Goal: Information Seeking & Learning: Check status

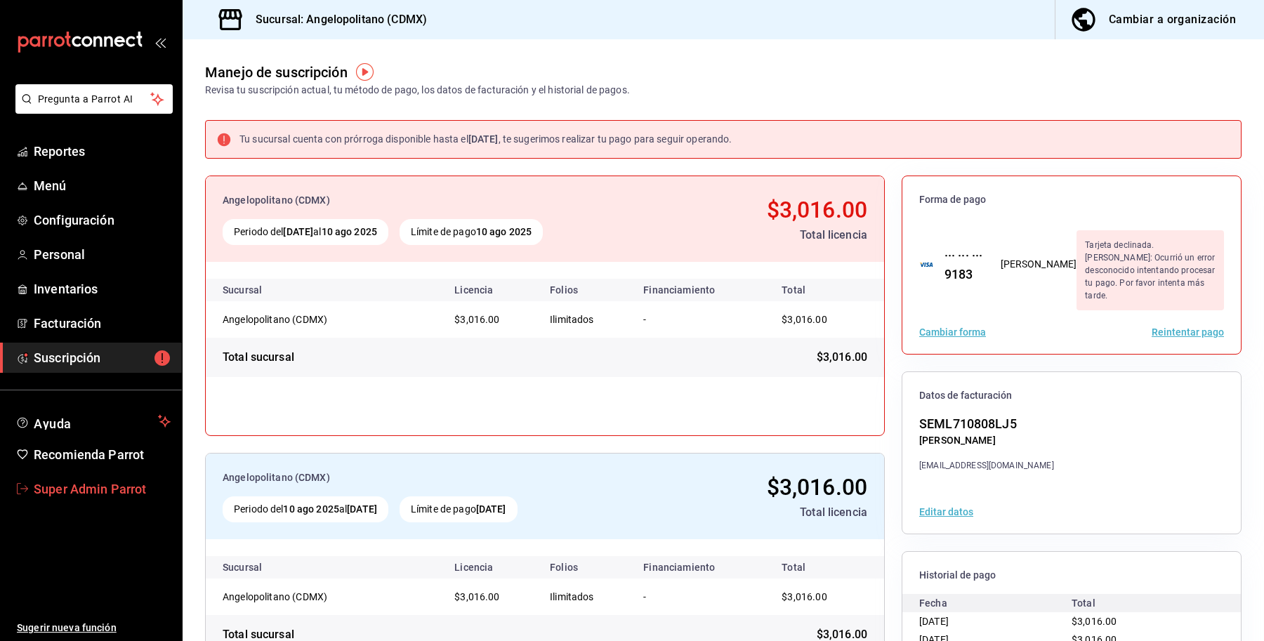
click at [100, 484] on span "Super Admin Parrot" at bounding box center [102, 488] width 137 height 19
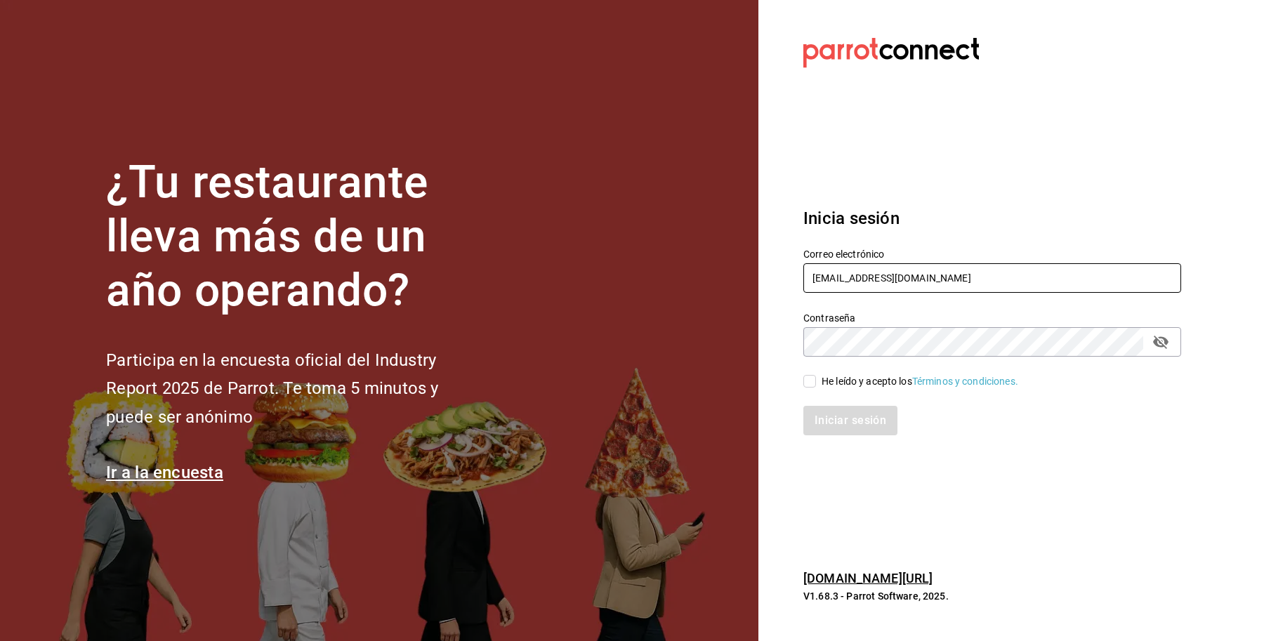
drag, startPoint x: 986, startPoint y: 267, endPoint x: 714, endPoint y: 269, distance: 272.4
click at [714, 269] on div "¿Tu restaurante lleva más de un año operando? Participa en la encuesta oficial …" at bounding box center [632, 320] width 1264 height 641
type input "enrique@hidalgo.com"
click at [834, 388] on div "He leído y acepto los Términos y condiciones." at bounding box center [919, 381] width 197 height 15
click at [816, 388] on input "He leído y acepto los Términos y condiciones." at bounding box center [809, 381] width 13 height 13
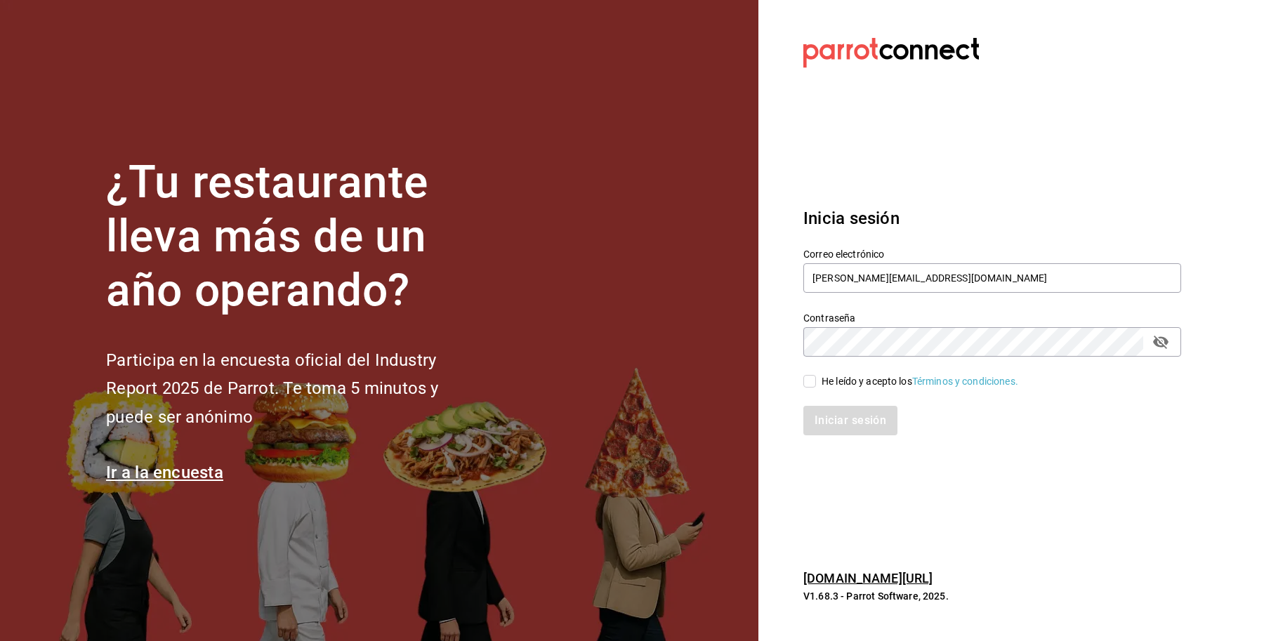
checkbox input "true"
click at [830, 411] on button "Iniciar sesión" at bounding box center [850, 420] width 95 height 29
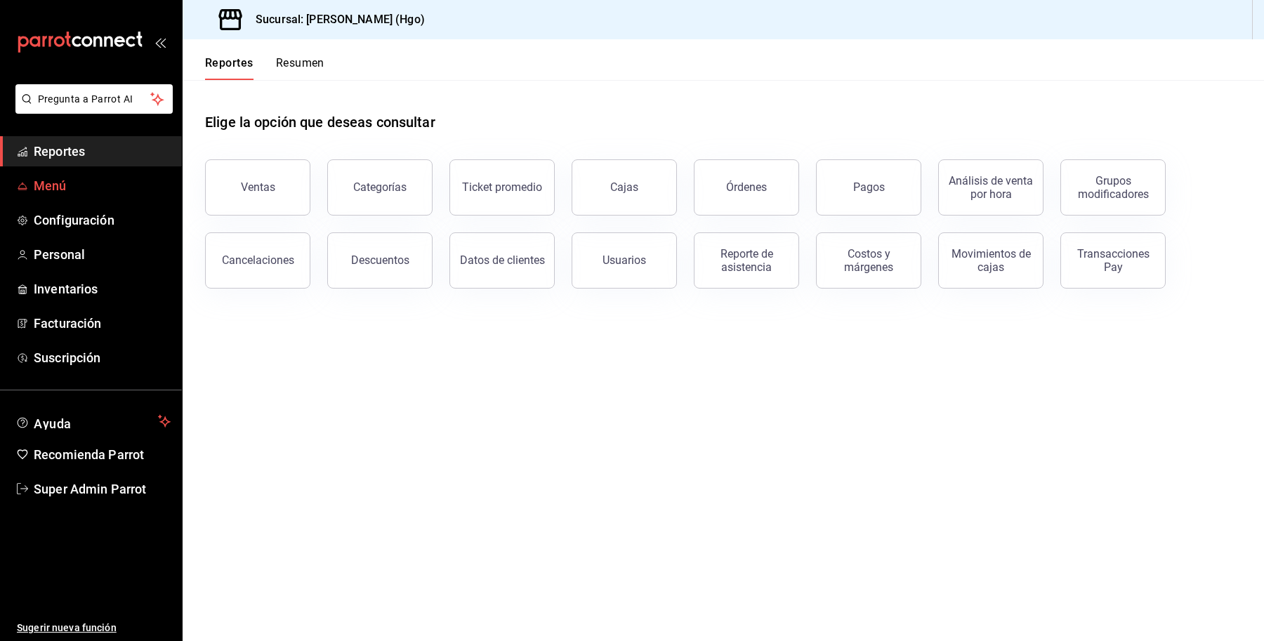
click at [55, 183] on span "Menú" at bounding box center [102, 185] width 137 height 19
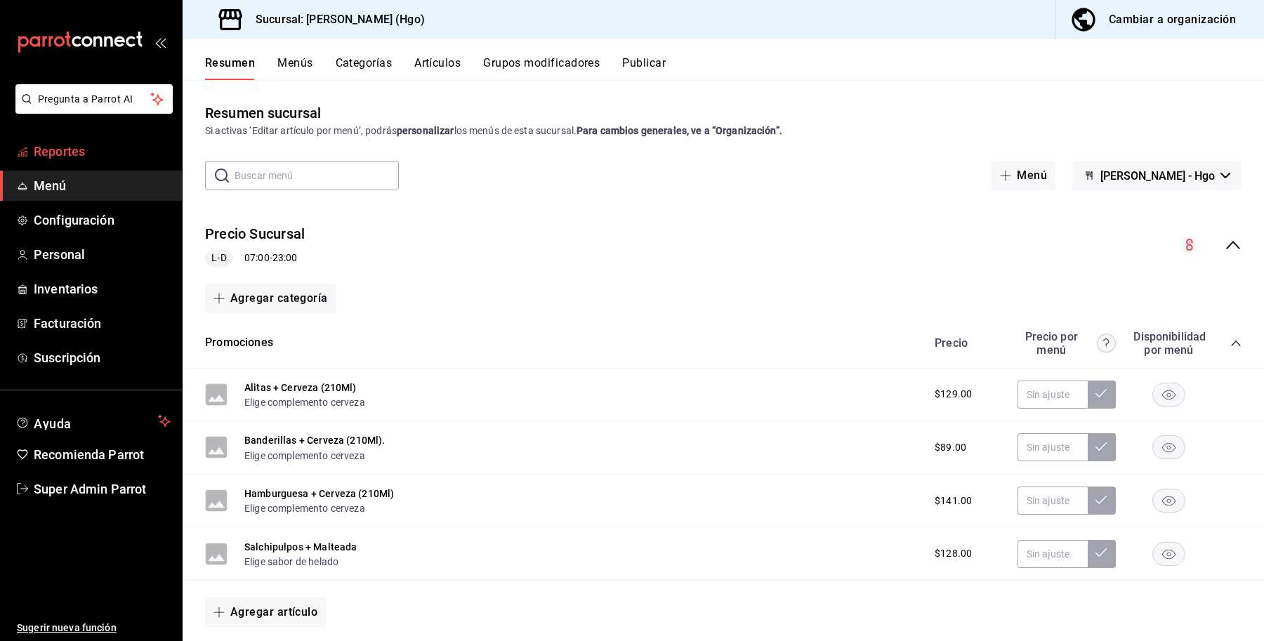
click at [83, 159] on span "Reportes" at bounding box center [102, 151] width 137 height 19
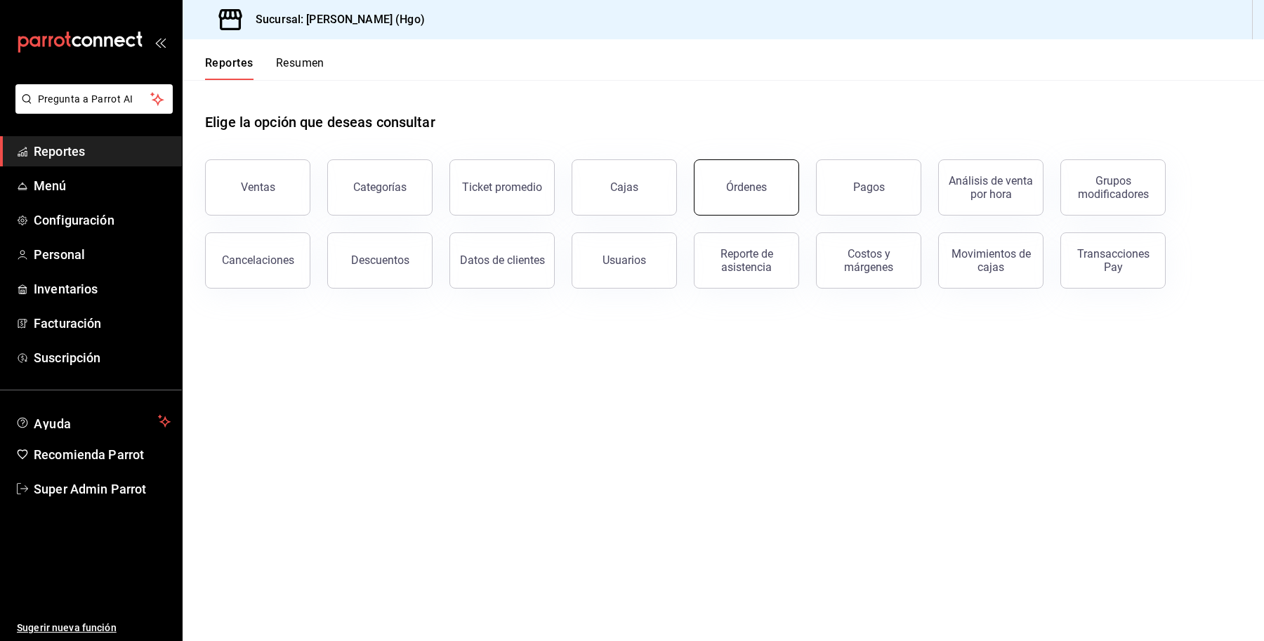
click at [743, 195] on button "Órdenes" at bounding box center [746, 187] width 105 height 56
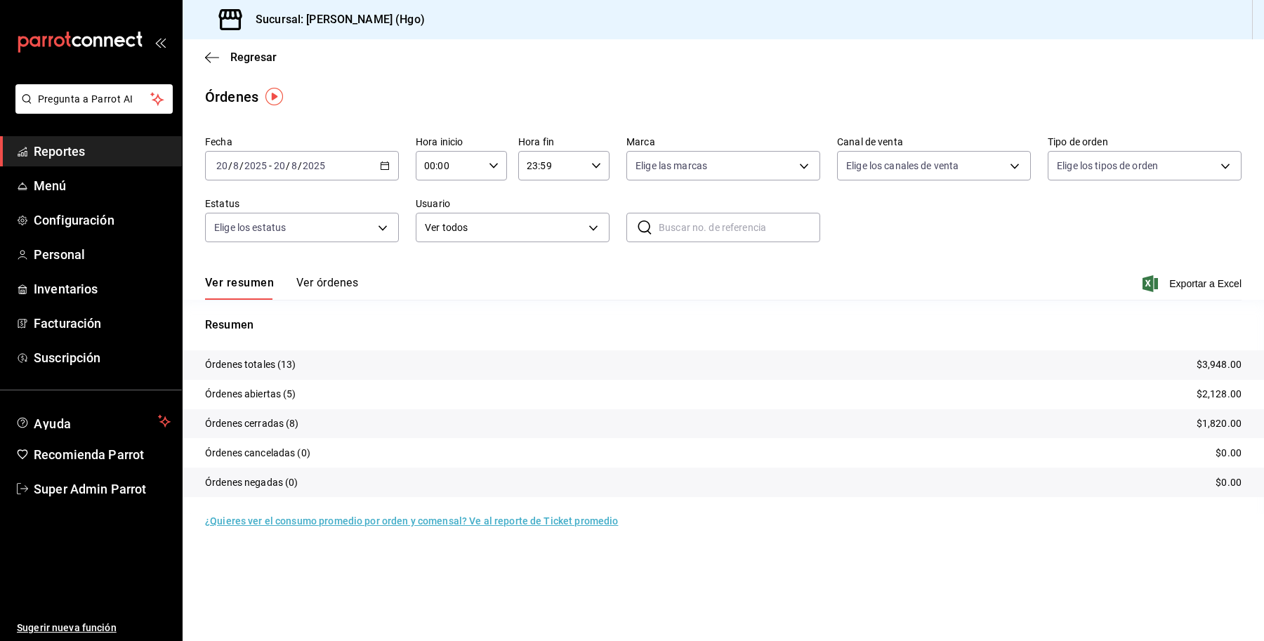
click at [121, 152] on span "Reportes" at bounding box center [102, 151] width 137 height 19
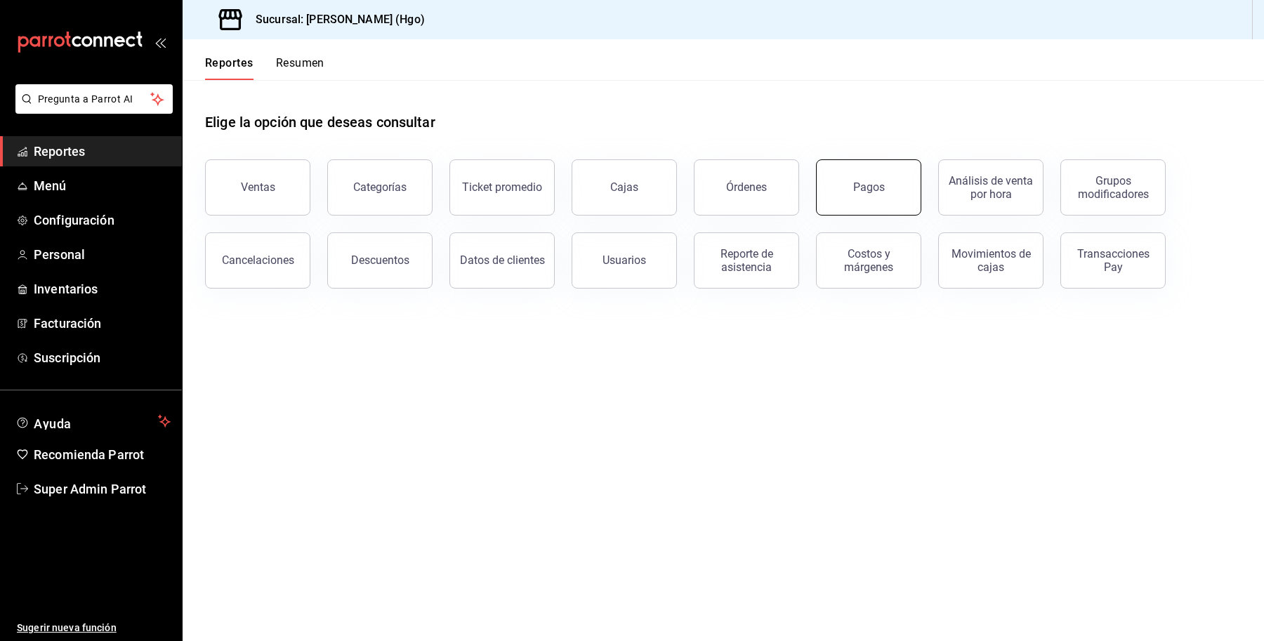
click at [846, 185] on button "Pagos" at bounding box center [868, 187] width 105 height 56
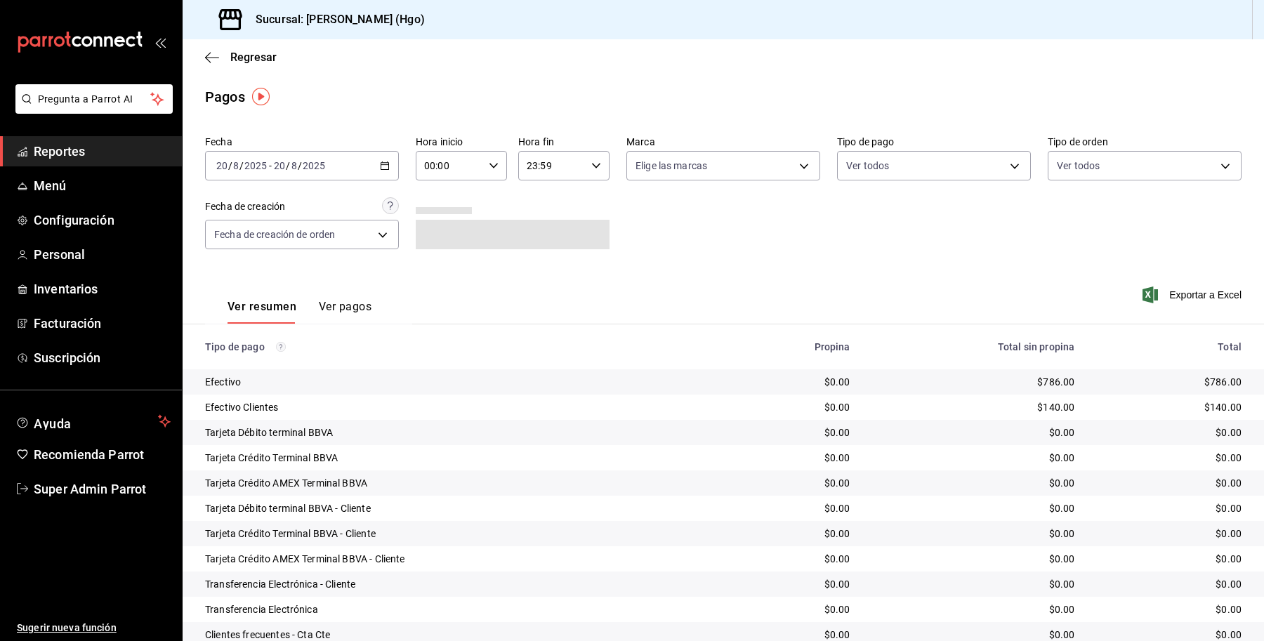
click at [335, 170] on div "[DATE] [DATE] - [DATE] [DATE]" at bounding box center [302, 165] width 194 height 29
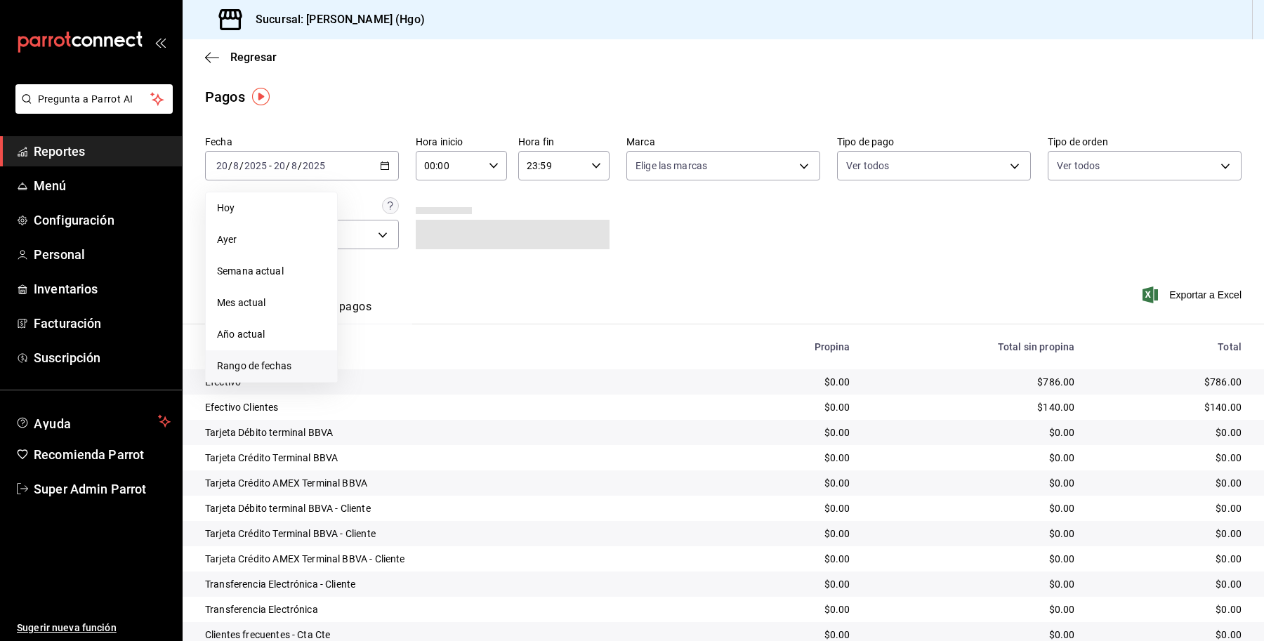
click at [260, 367] on span "Rango de fechas" at bounding box center [271, 366] width 109 height 15
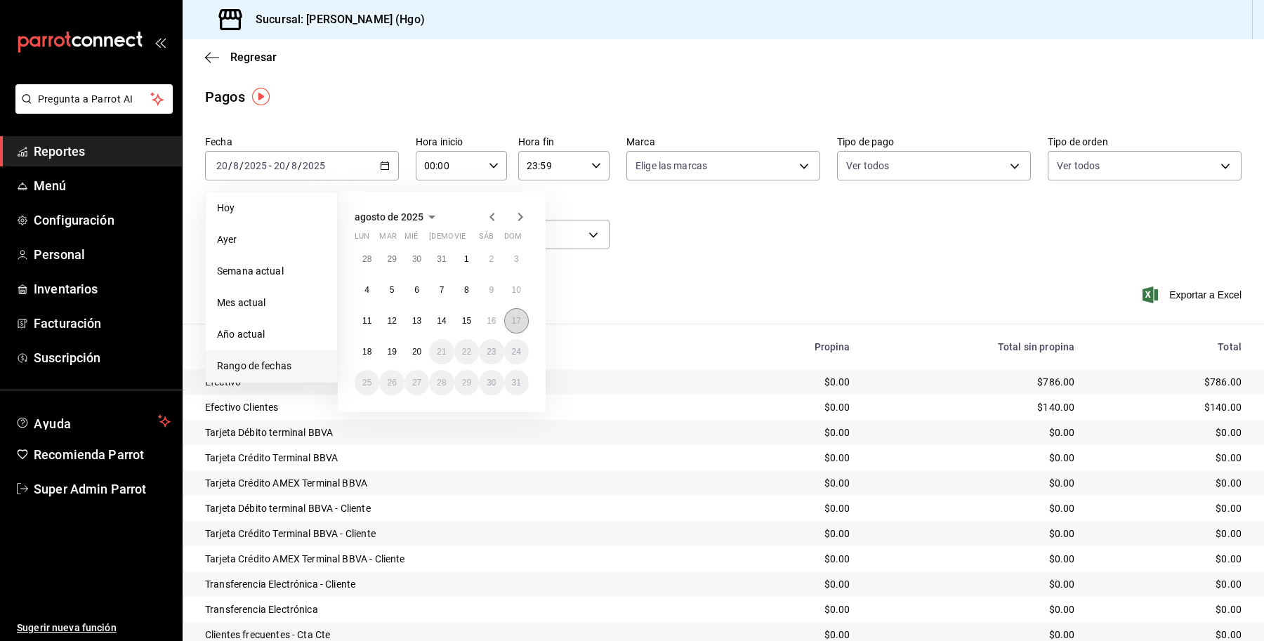
click at [519, 317] on abbr "17" at bounding box center [516, 321] width 9 height 10
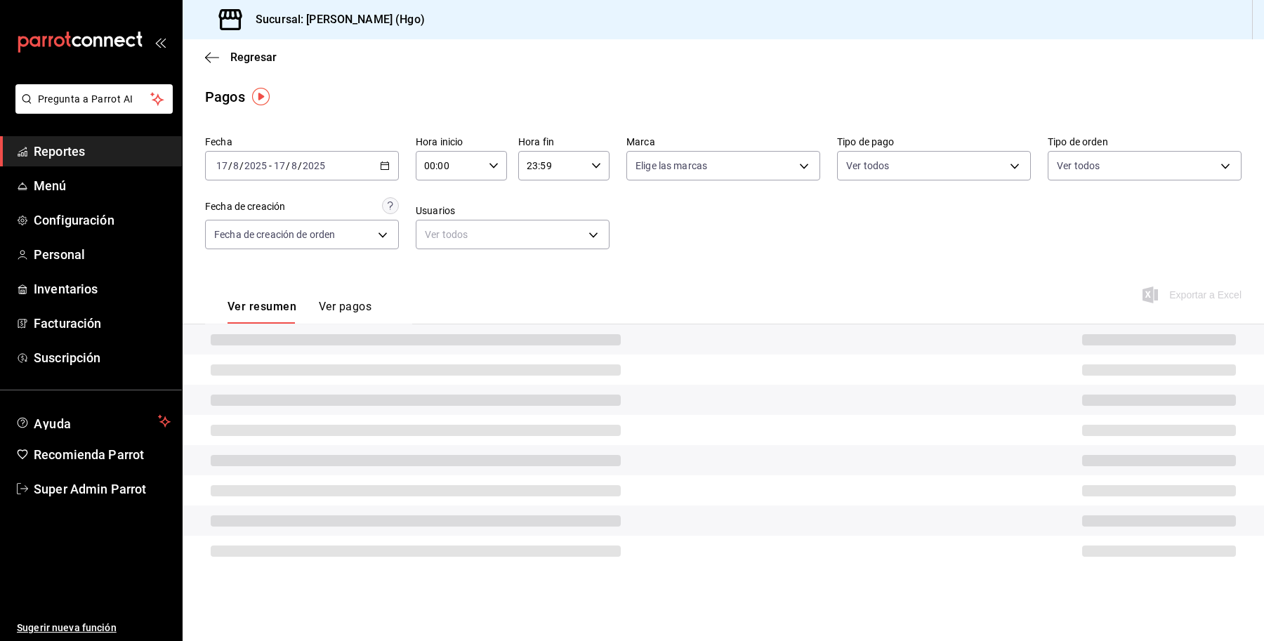
click at [519, 317] on div "Ver resumen Ver pagos Exportar a Excel" at bounding box center [723, 303] width 1081 height 74
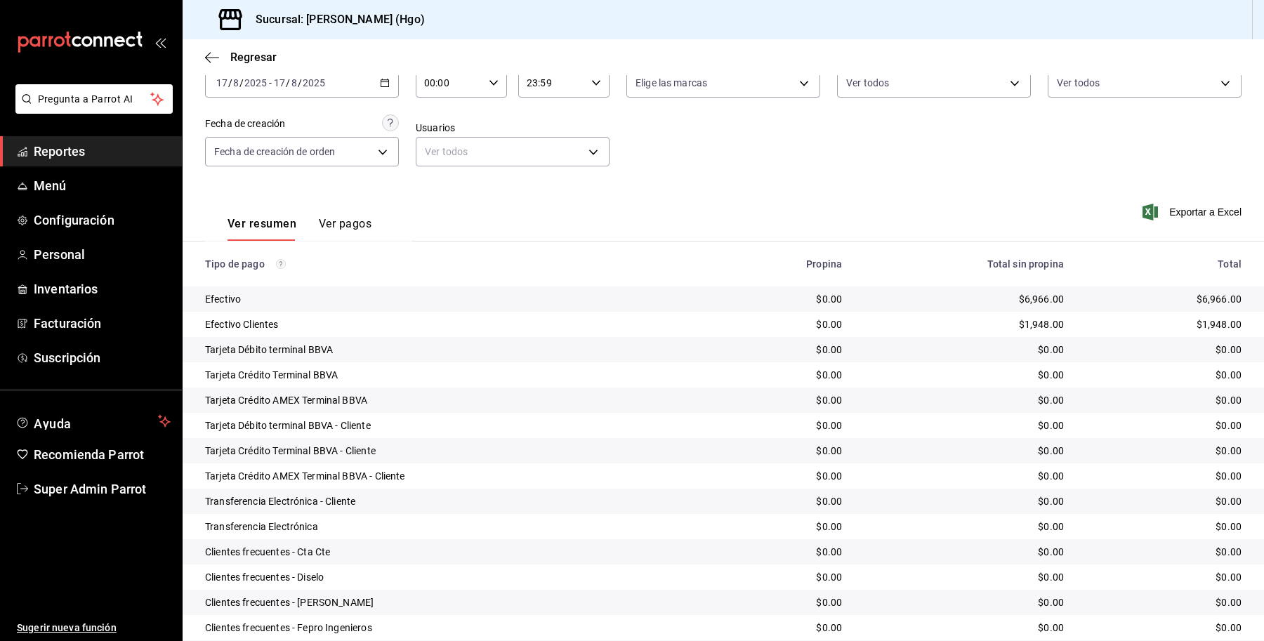
scroll to position [86, 0]
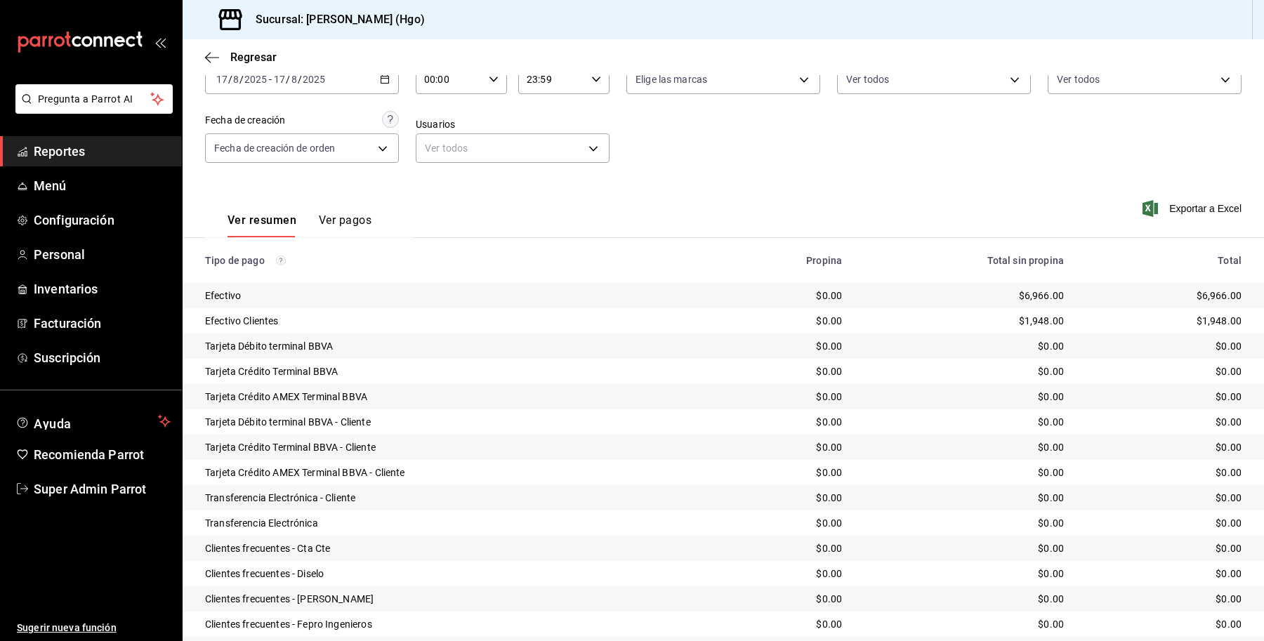
click at [340, 218] on button "Ver pagos" at bounding box center [345, 225] width 53 height 24
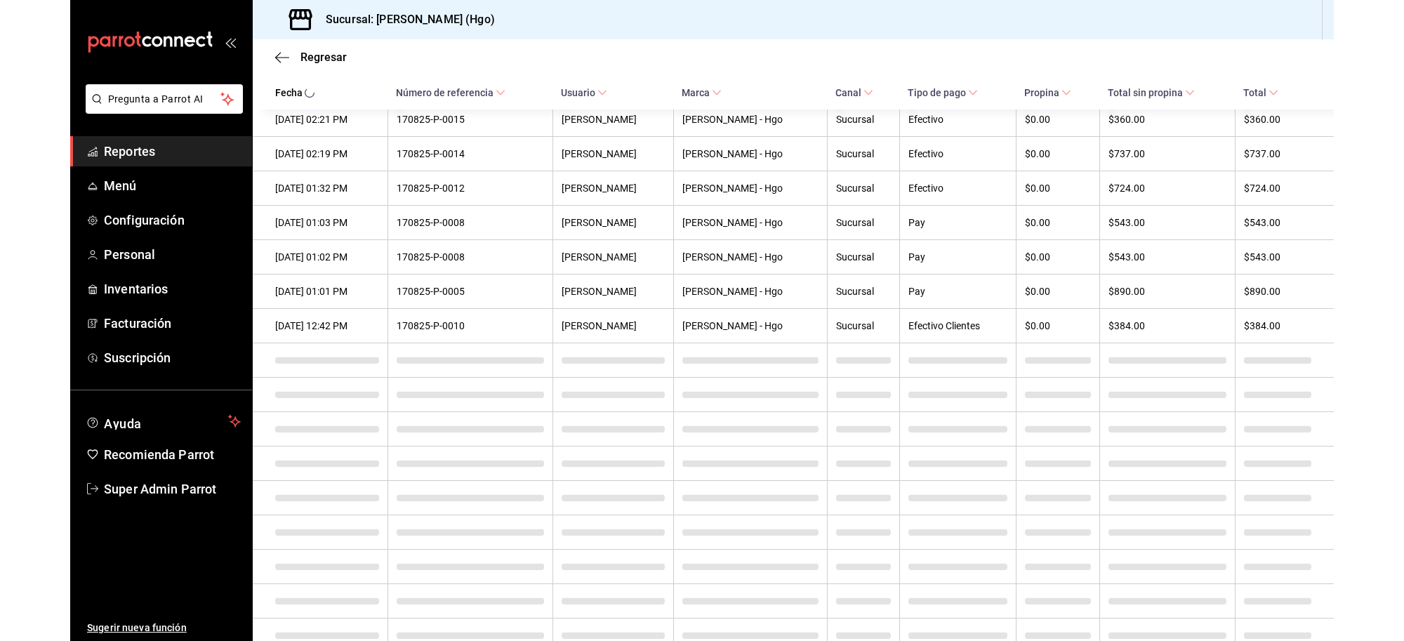
scroll to position [667, 0]
